Goal: Answer question/provide support

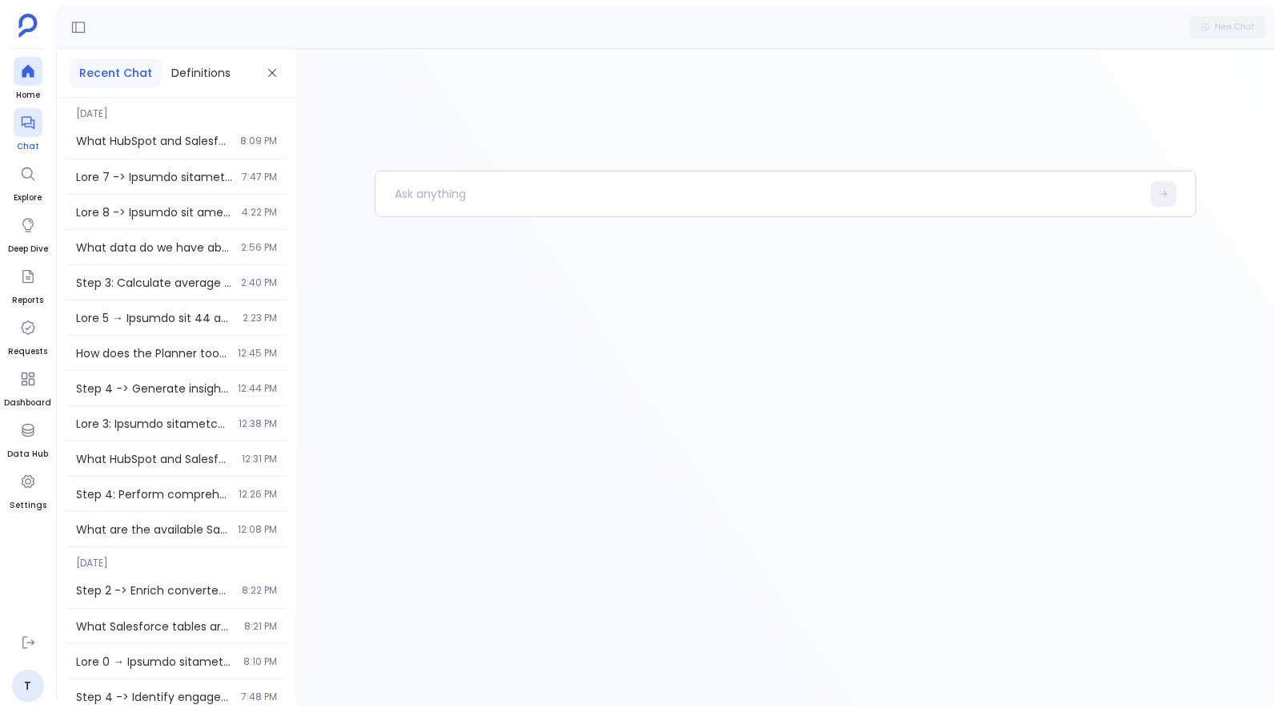
click at [26, 123] on icon at bounding box center [27, 123] width 13 height 13
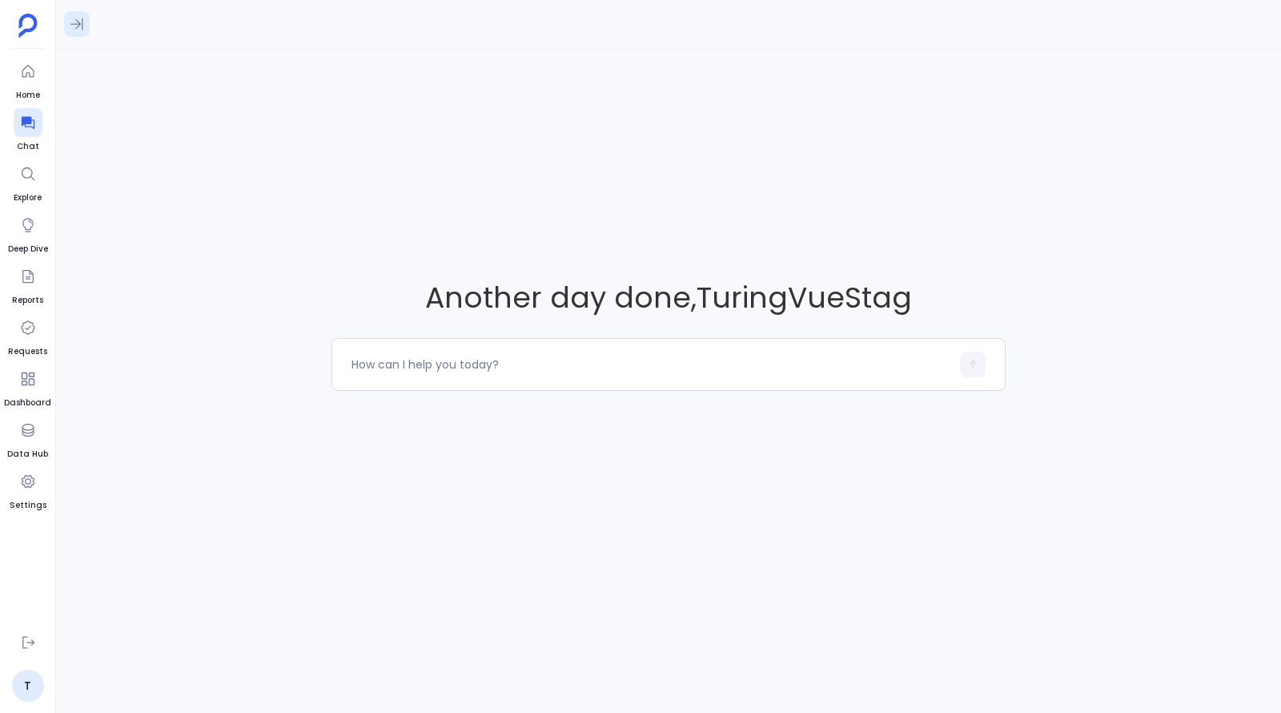
click at [74, 26] on icon at bounding box center [77, 24] width 16 height 16
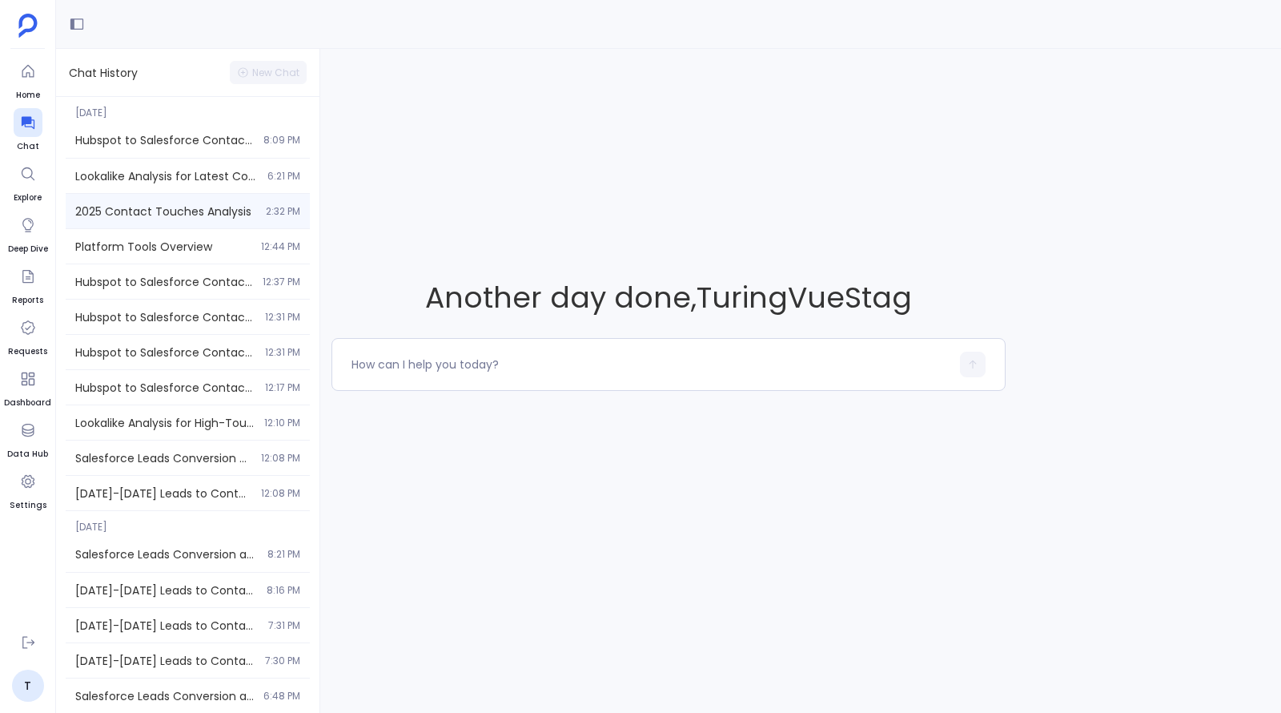
click at [128, 198] on div "2025 Contact Touches Analysis 2:32 PM" at bounding box center [188, 211] width 244 height 34
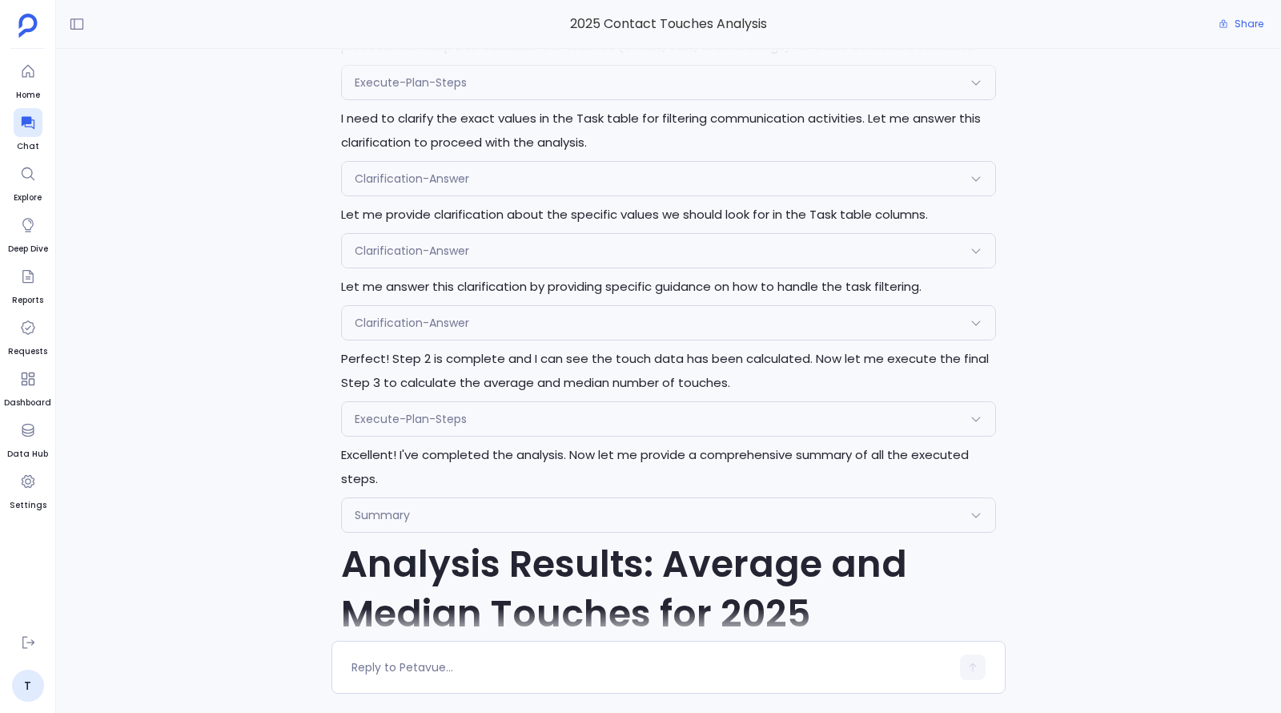
scroll to position [5196, 0]
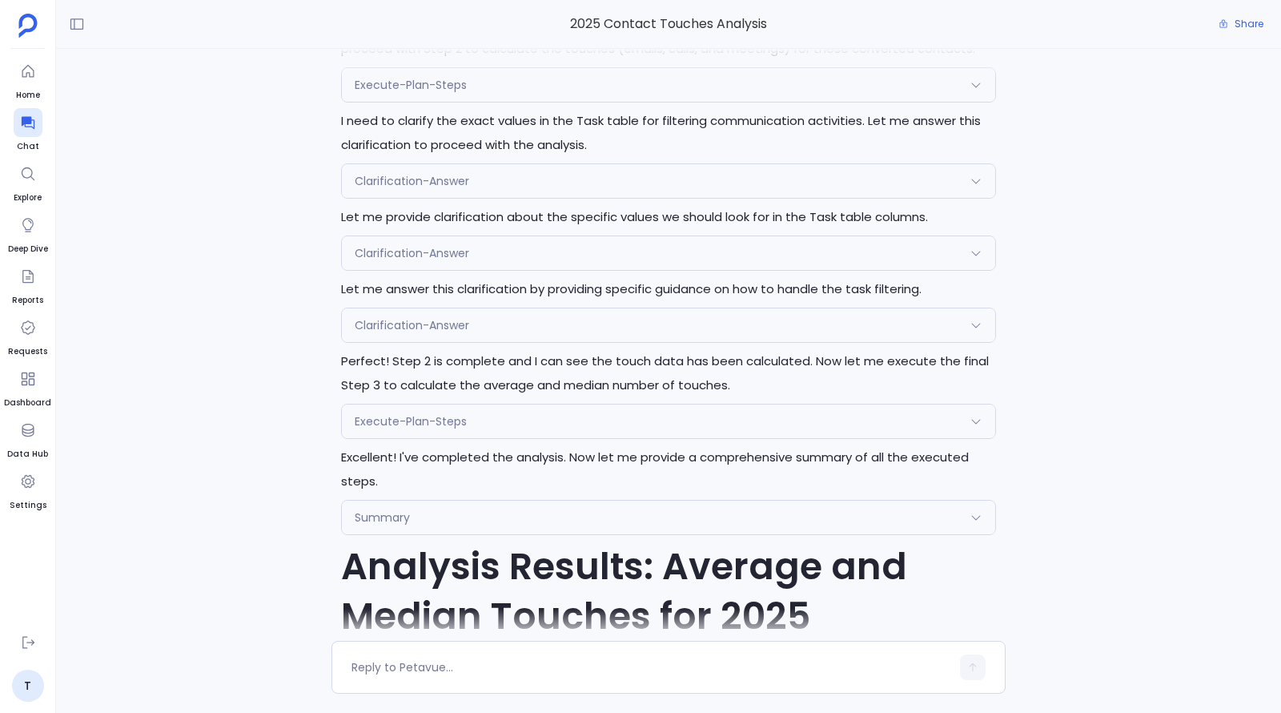
click at [451, 413] on span "Execute-Plan-Steps" at bounding box center [411, 421] width 112 height 16
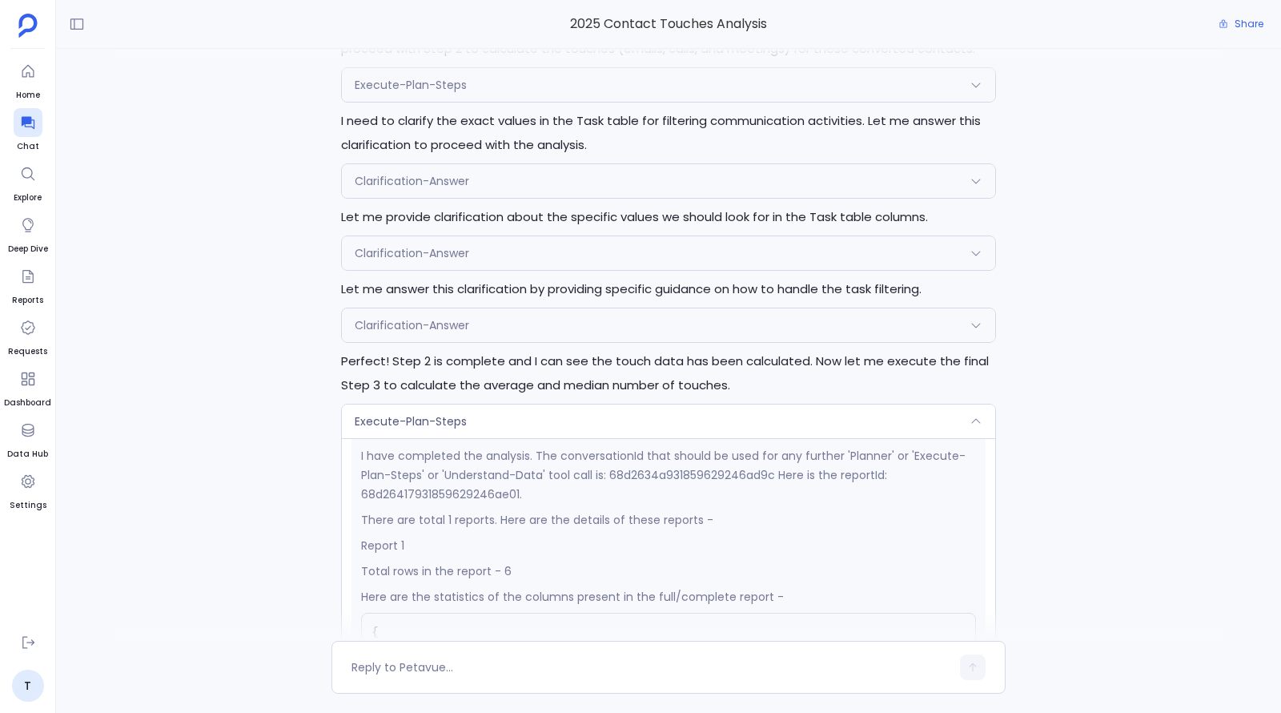
scroll to position [302, 0]
click at [484, 460] on p "I have completed the analysis. The conversationId that should be used for any f…" at bounding box center [668, 477] width 615 height 58
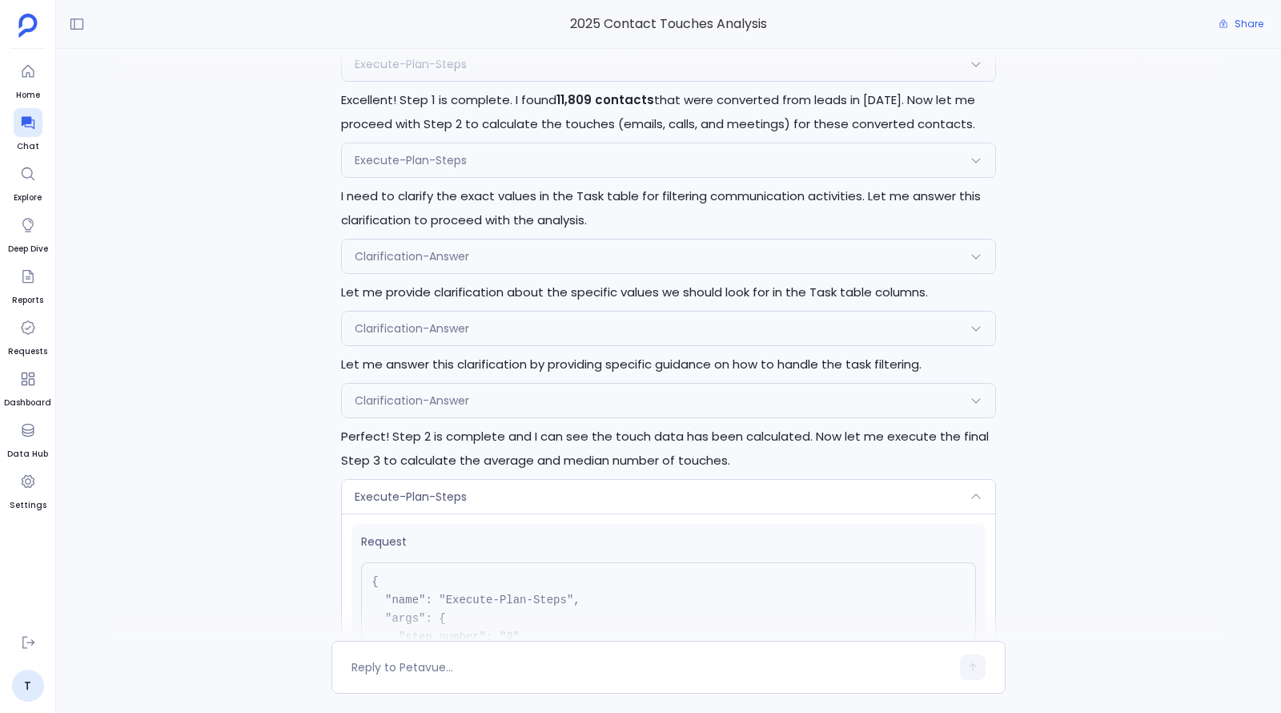
scroll to position [5104, 0]
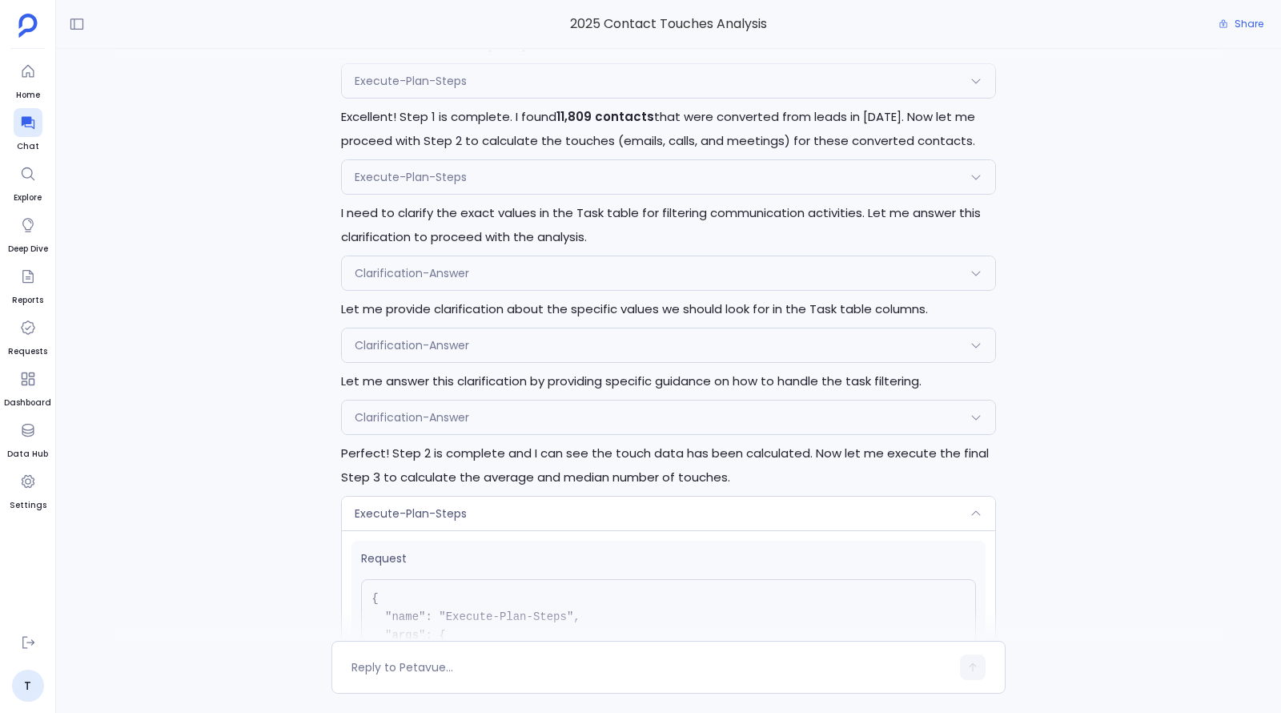
click at [502, 256] on div "Clarification-Answer" at bounding box center [668, 273] width 653 height 34
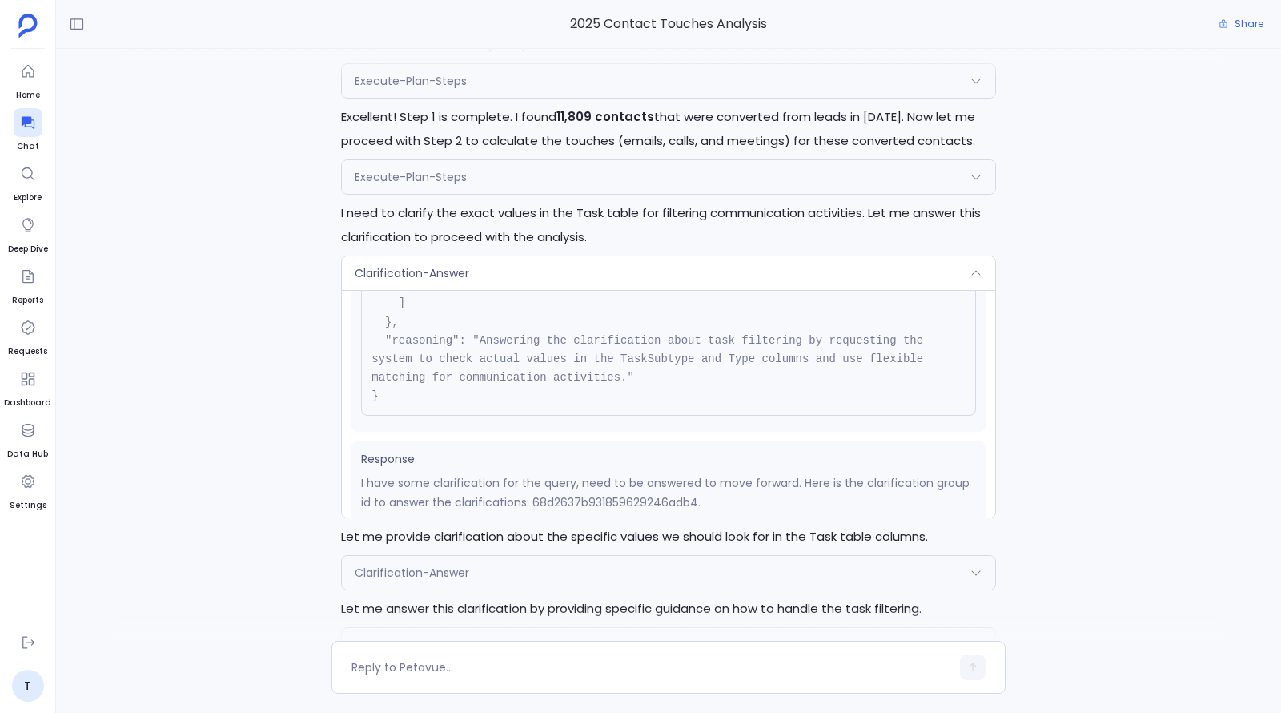
scroll to position [382, 0]
